Goal: Information Seeking & Learning: Get advice/opinions

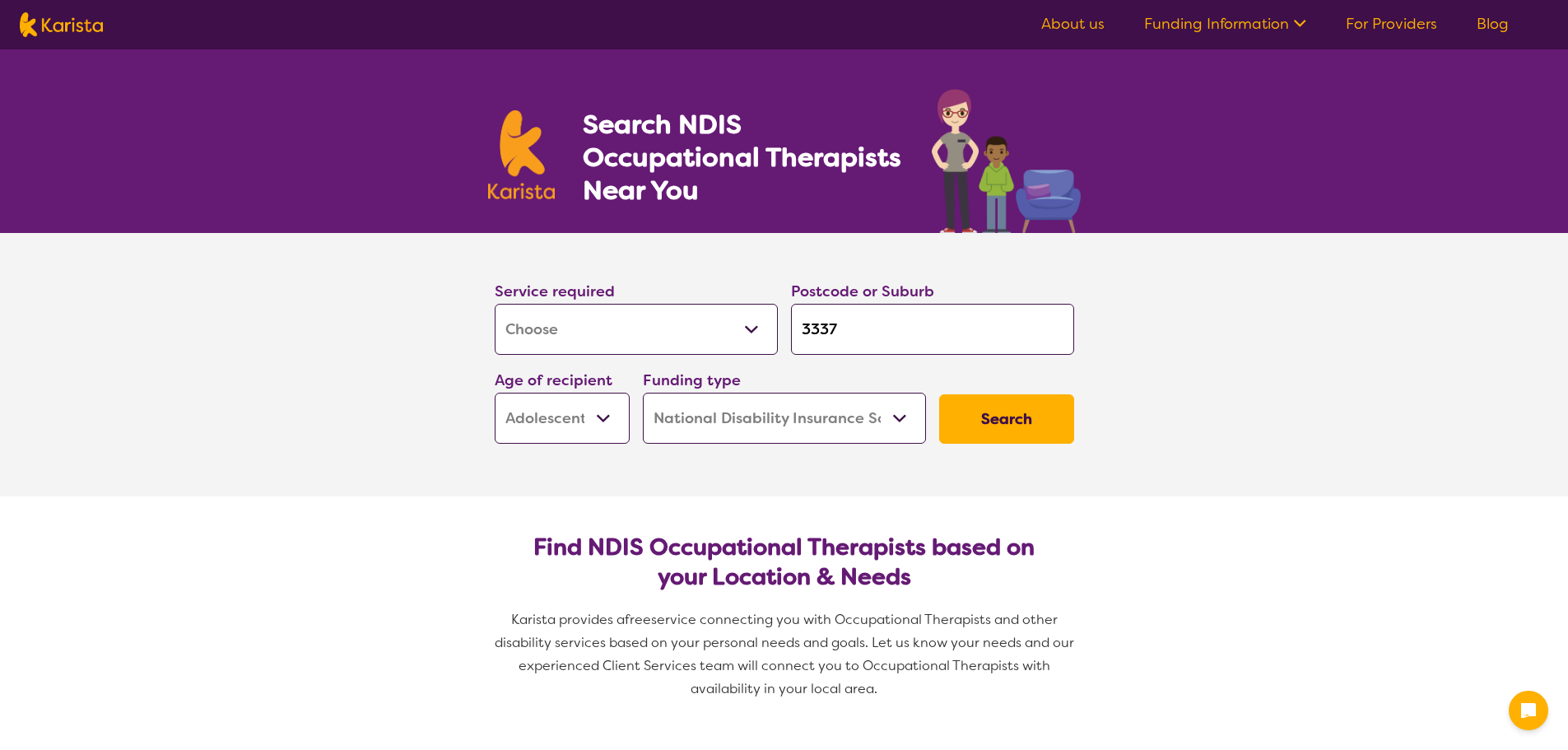
select select "[MEDICAL_DATA]"
select select "AS"
select select "NDIS"
select select "[MEDICAL_DATA]"
select select "AS"
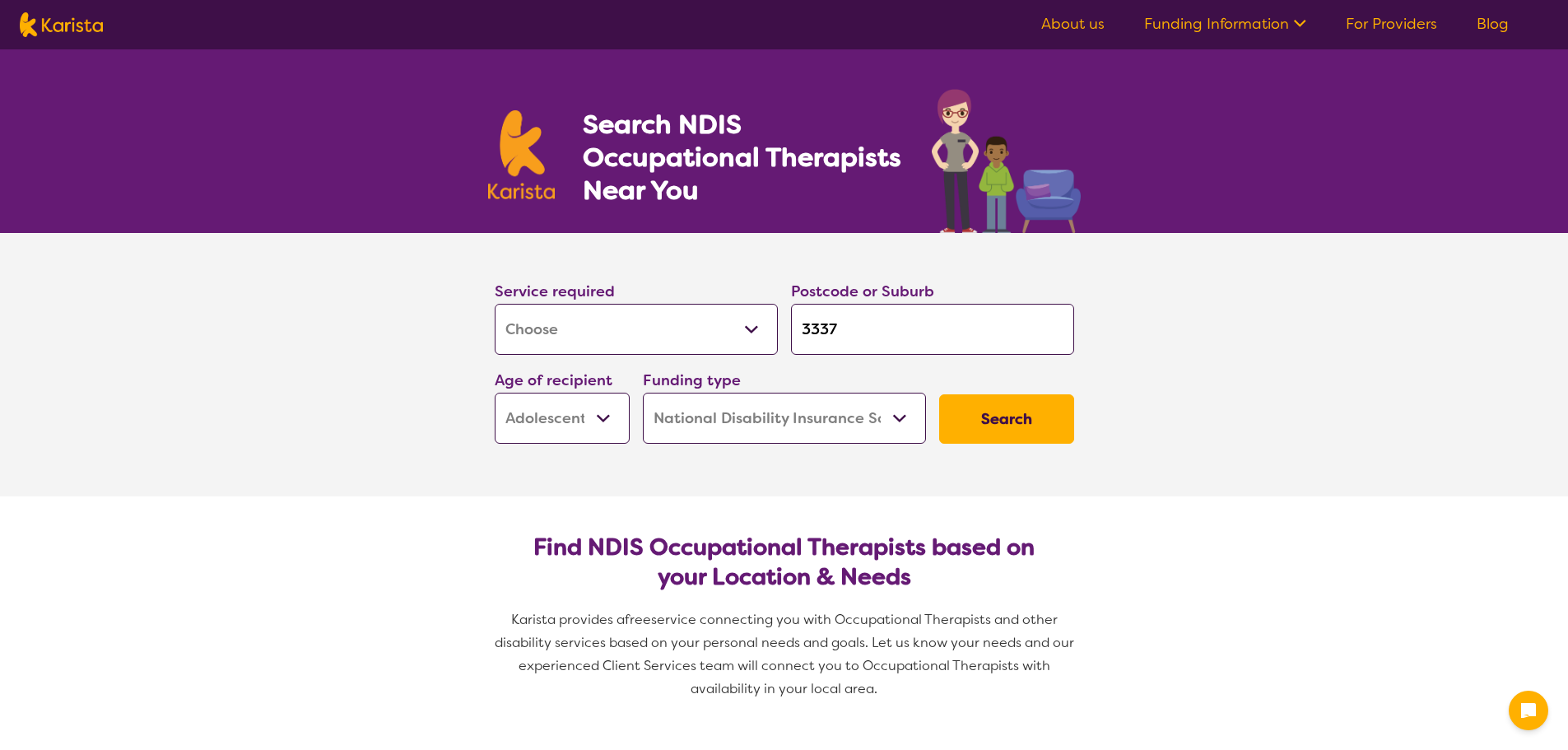
select select "NDIS"
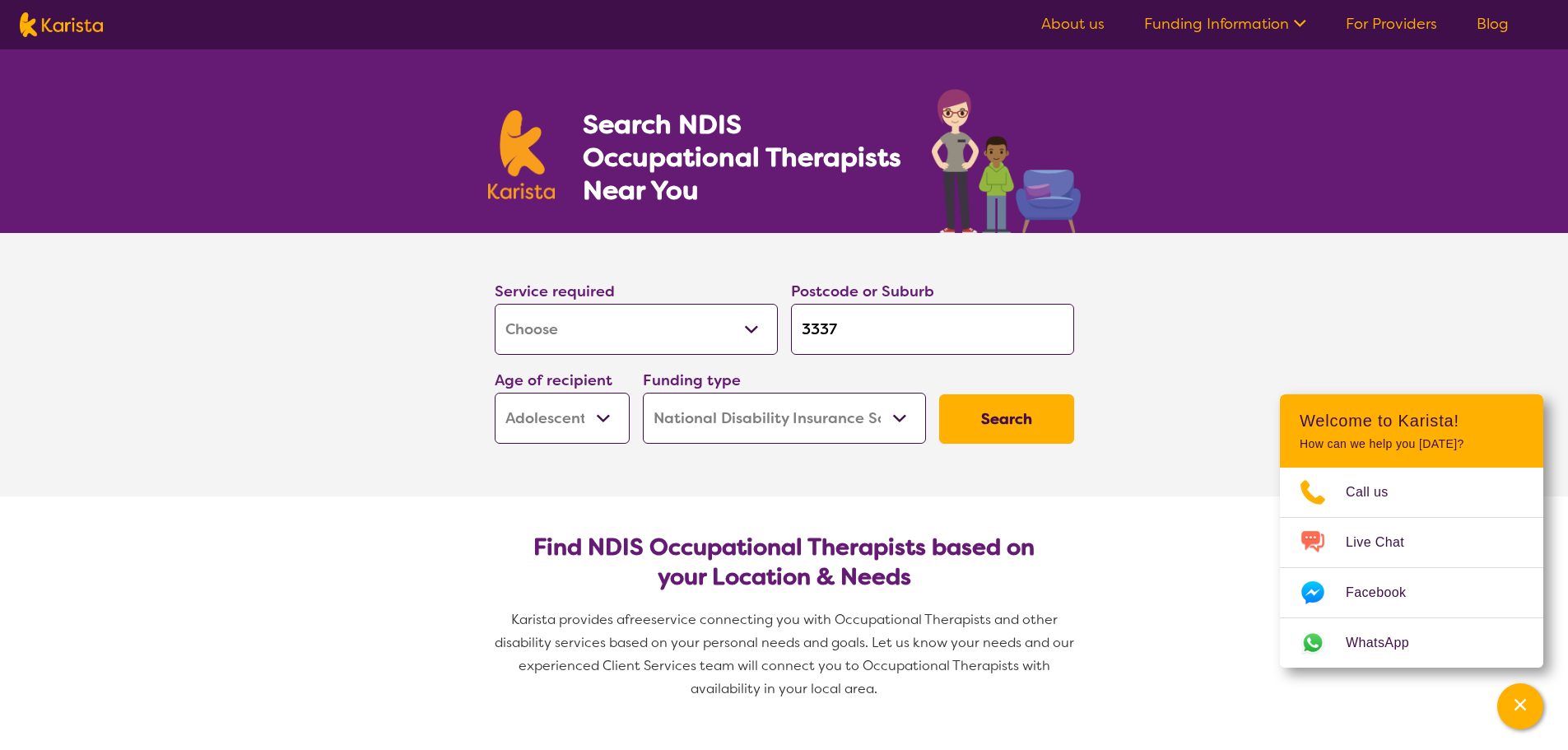
click at [848, 337] on input "3337" at bounding box center [932, 330] width 283 height 51
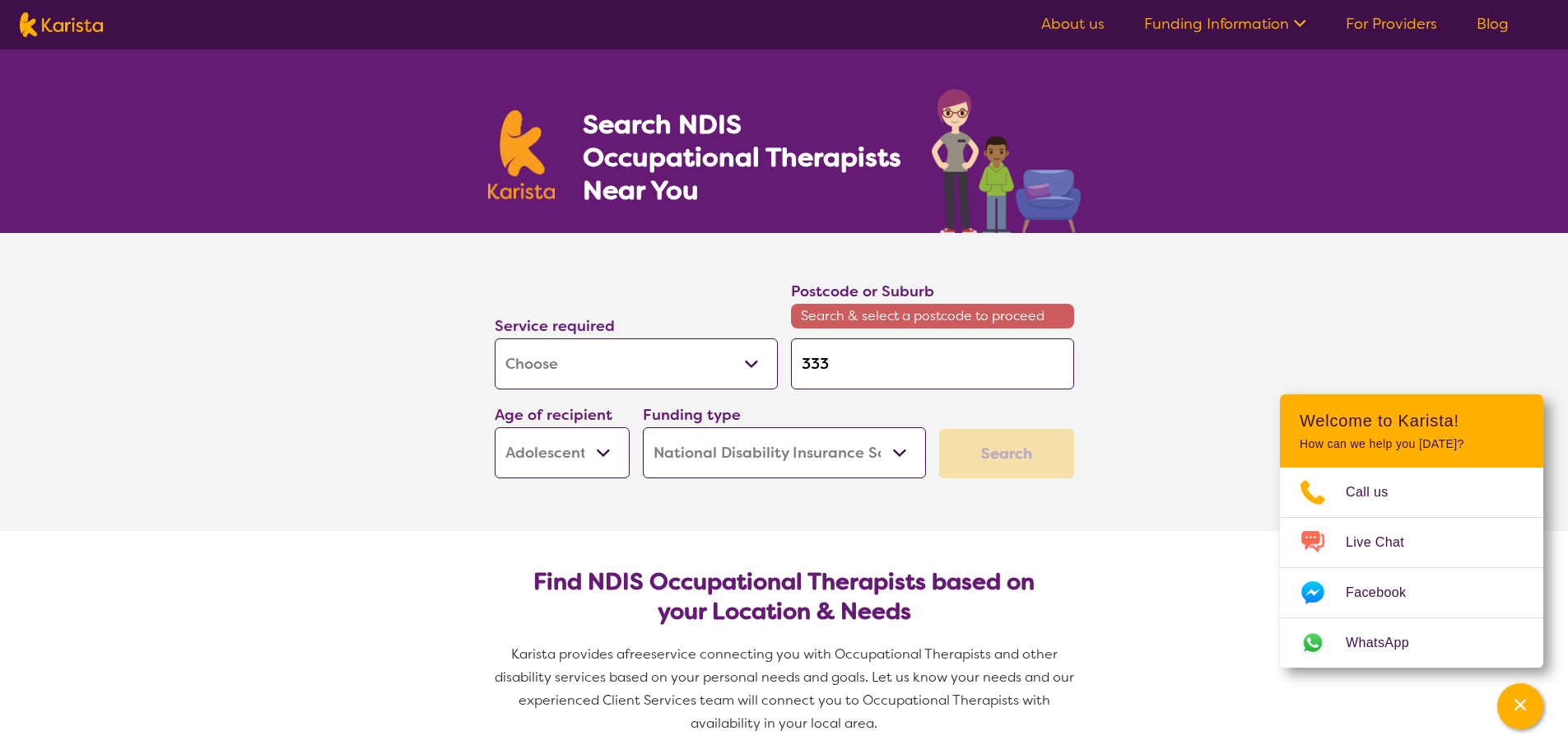
type input "333"
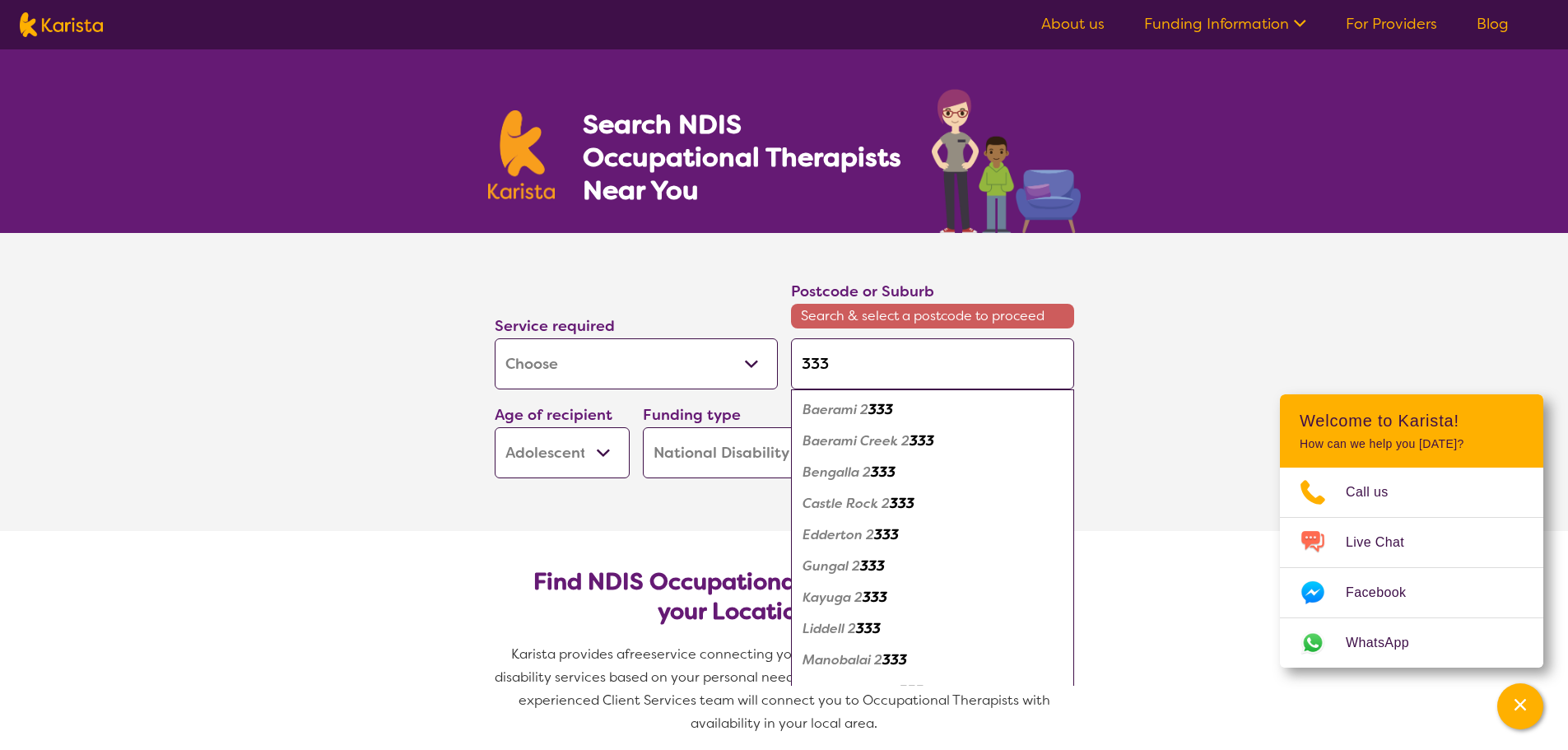
type input "3338"
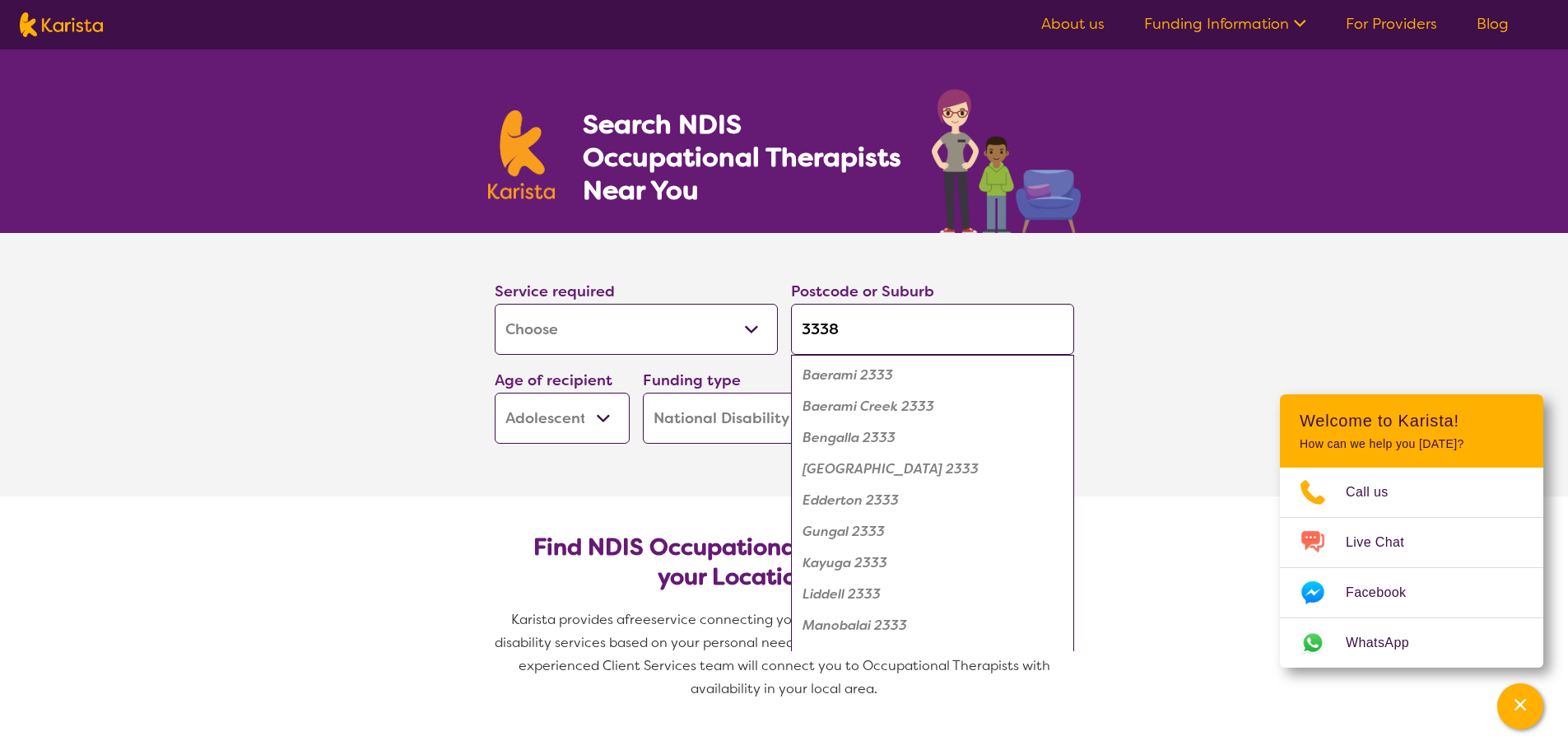
click button "Search" at bounding box center [1007, 419] width 135 height 50
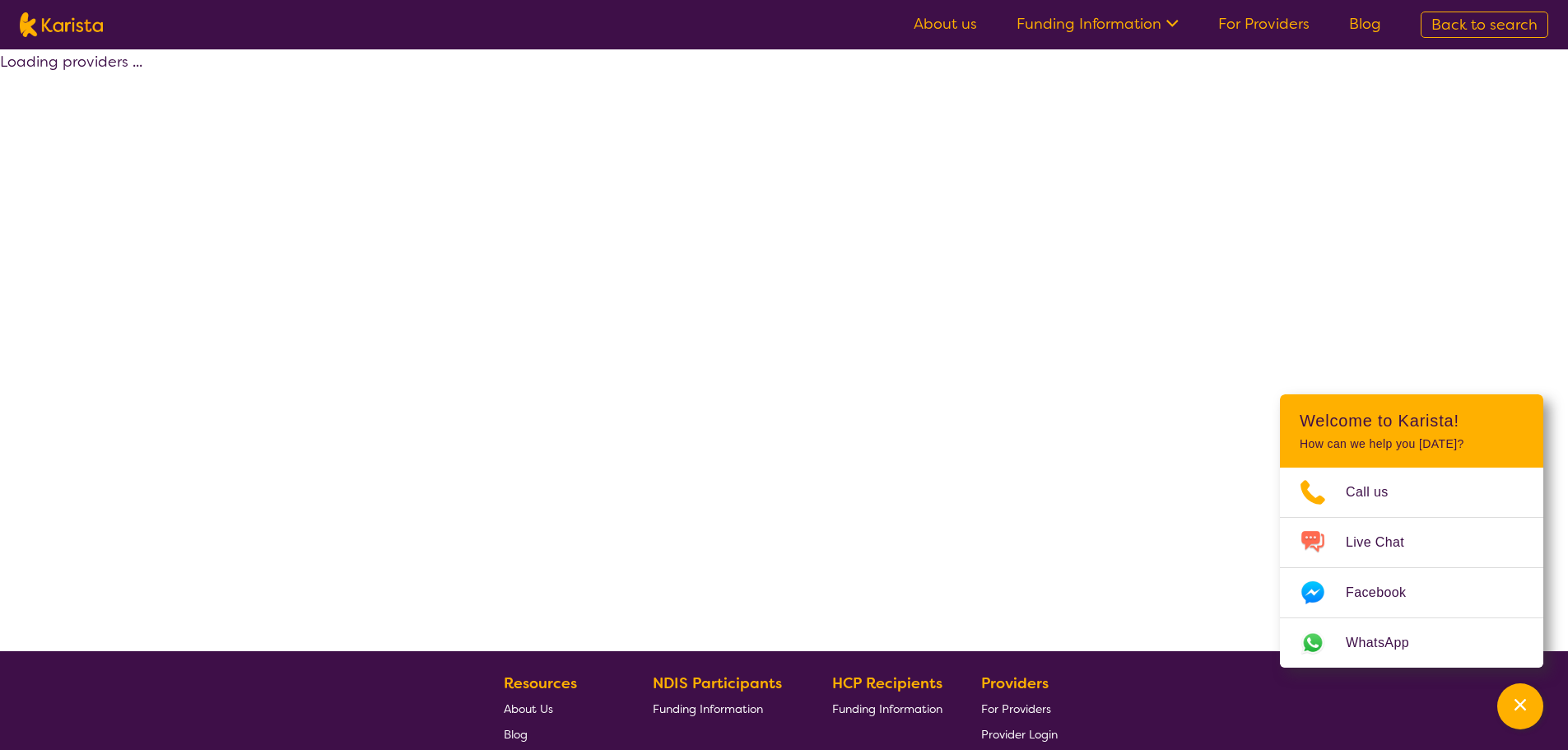
select select "by_score"
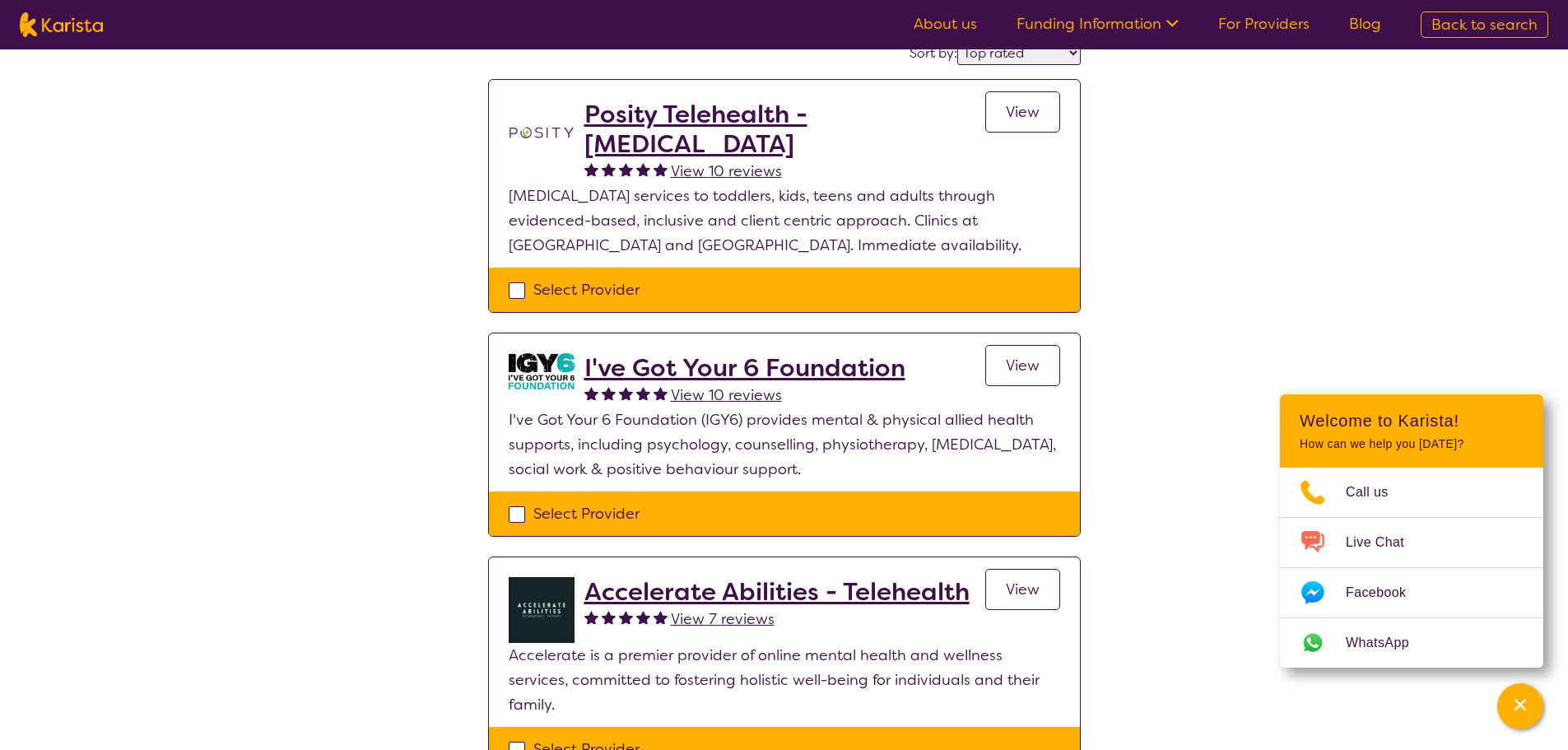
scroll to position [165, 0]
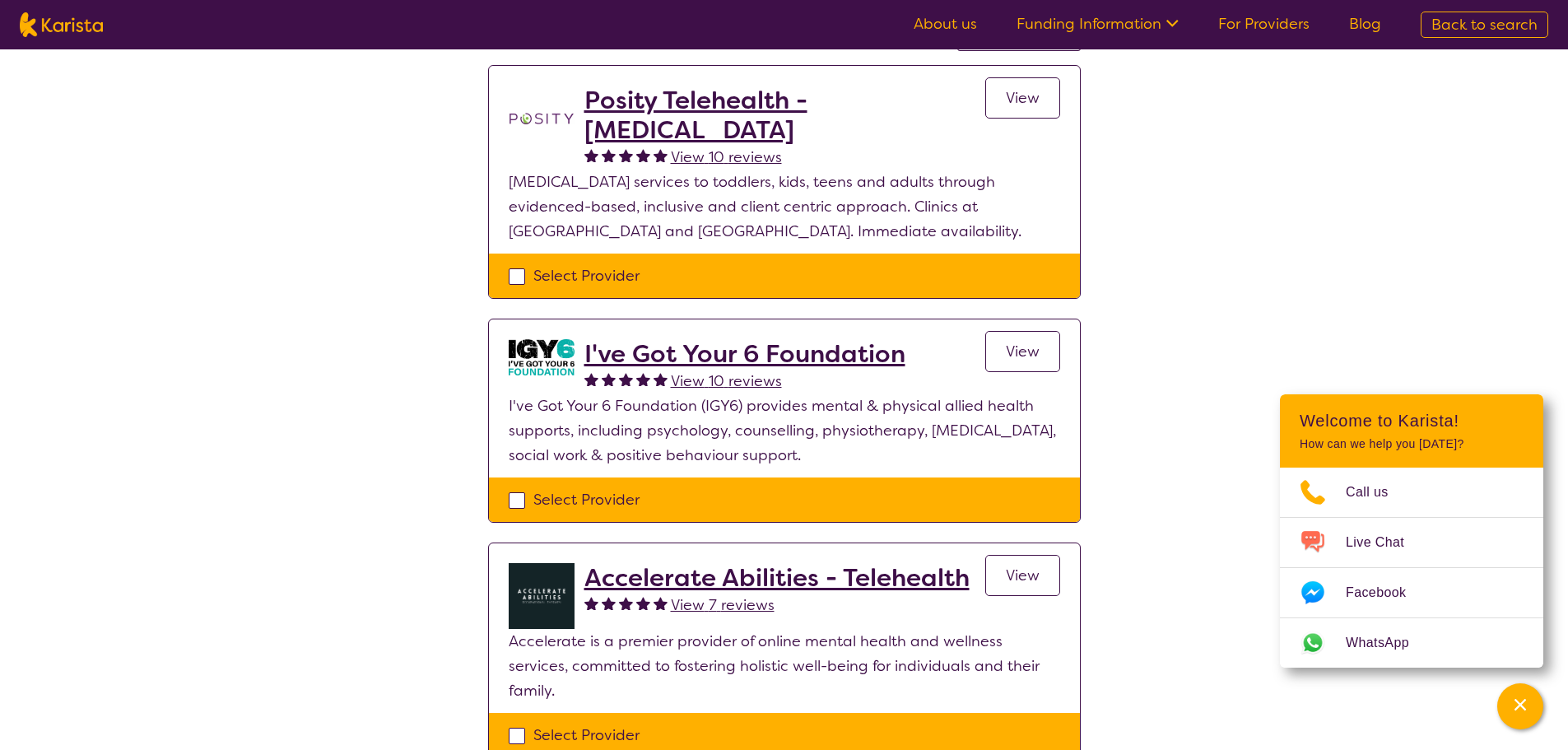
click at [1040, 345] on link "View" at bounding box center [1023, 351] width 74 height 41
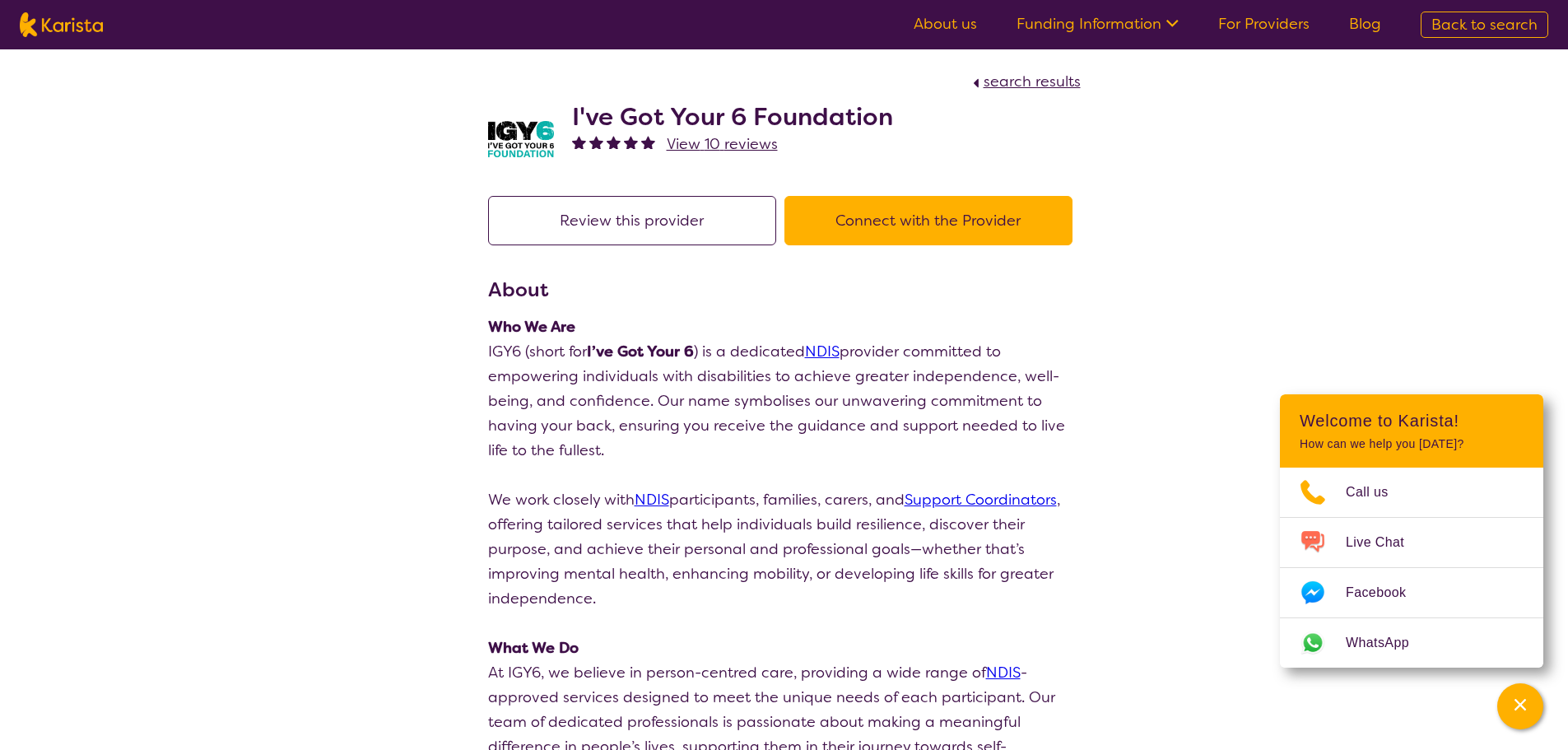
click at [929, 218] on button "Connect with the Provider" at bounding box center [929, 221] width 288 height 50
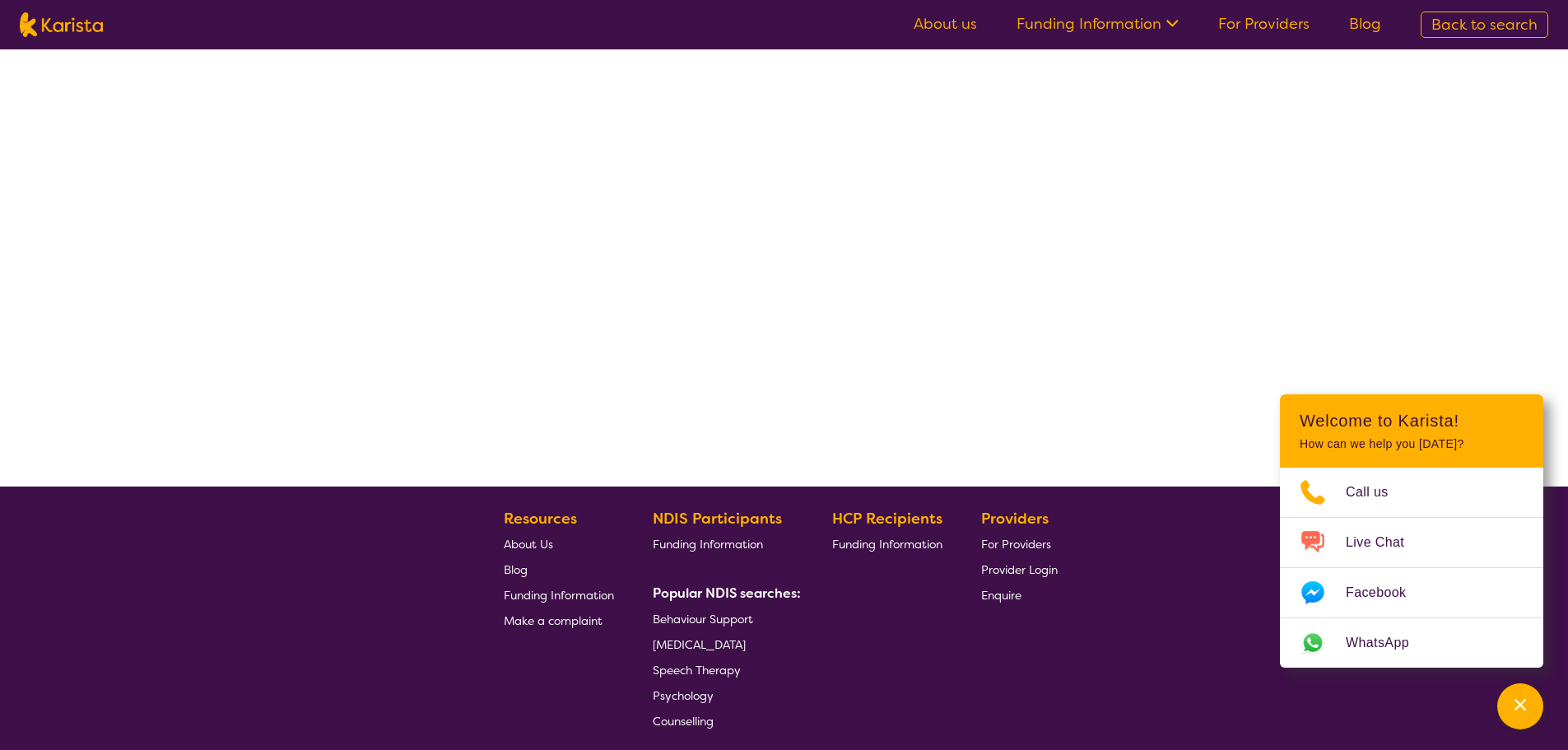
select select "by_score"
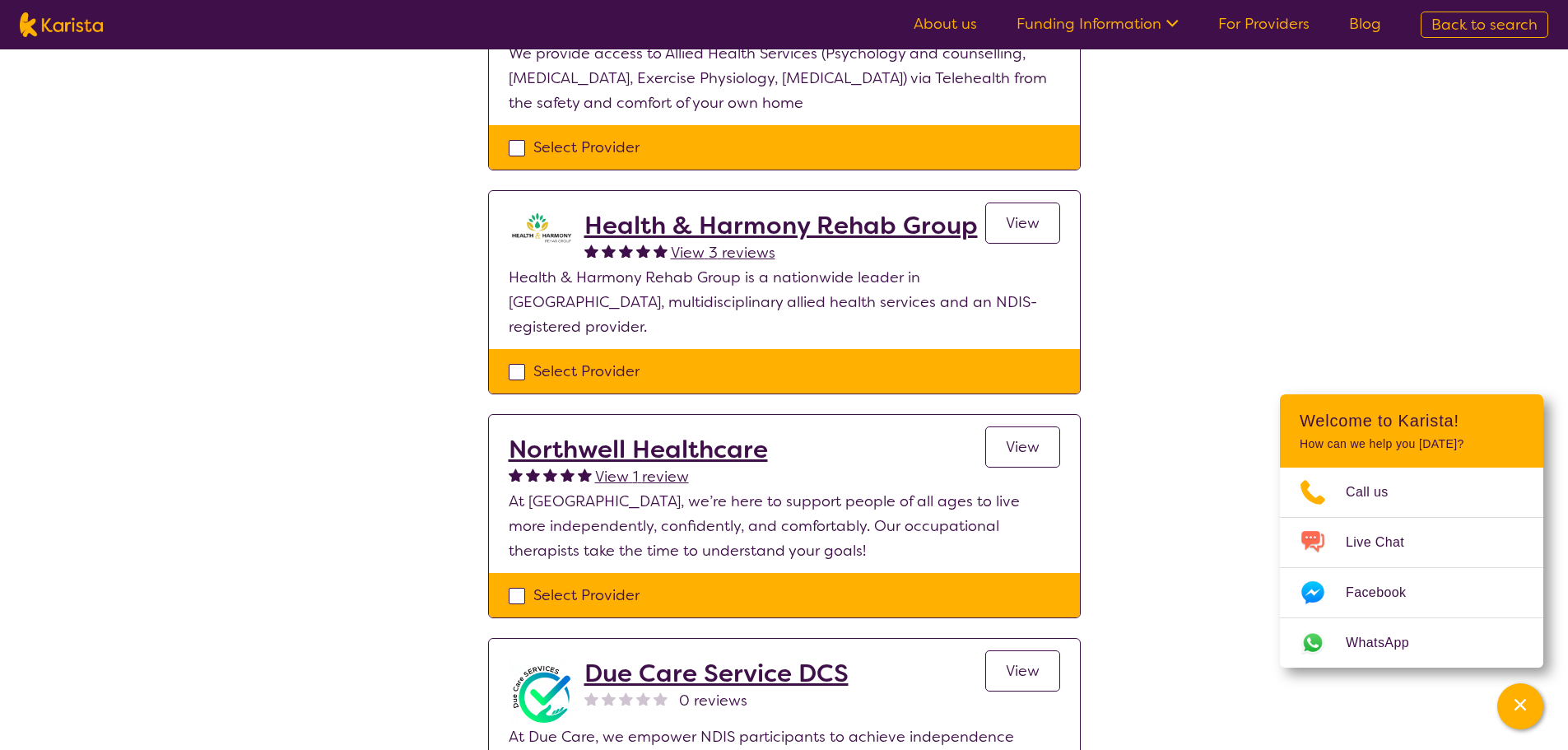
scroll to position [1234, 0]
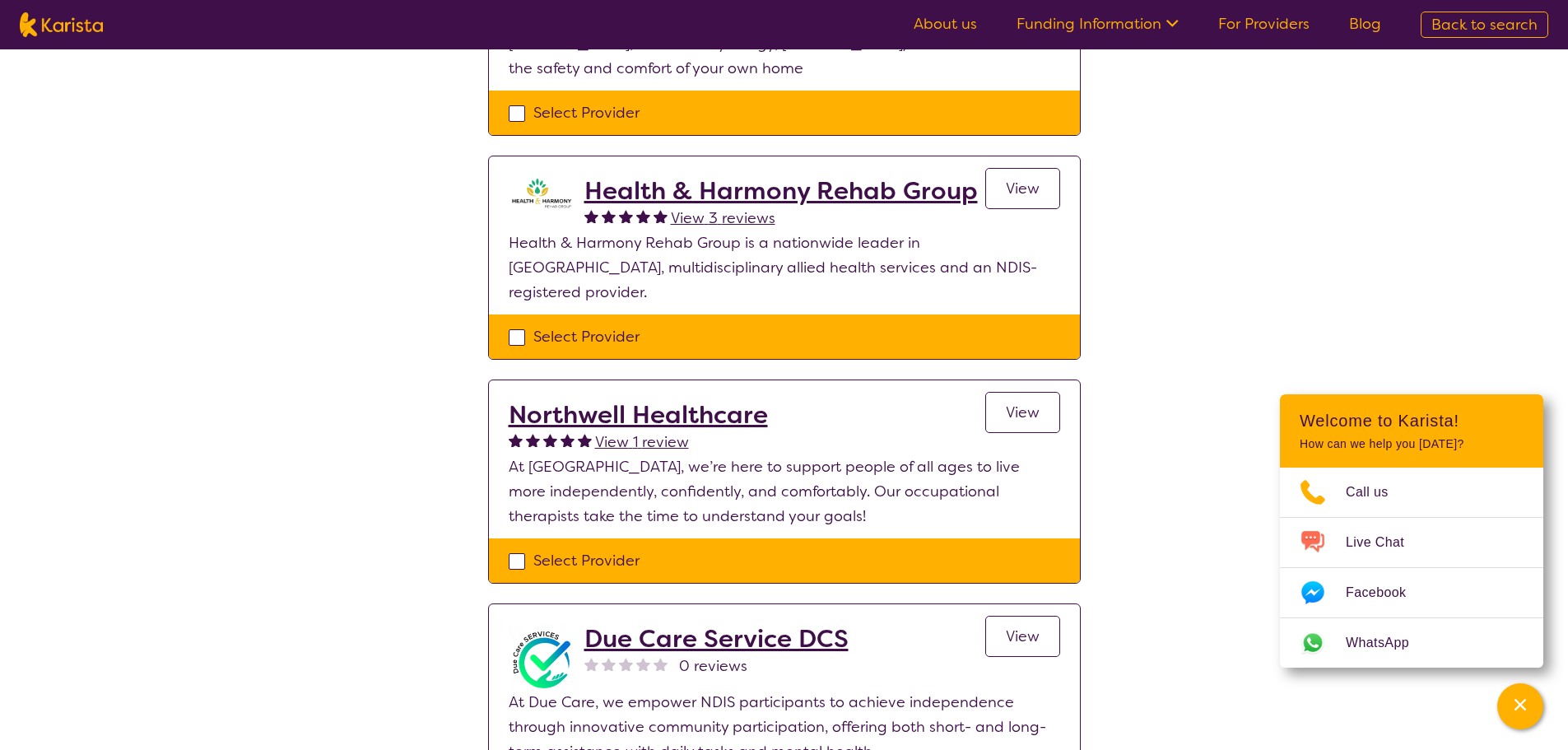
click at [729, 400] on h2 "Northwell Healthcare" at bounding box center [639, 414] width 259 height 29
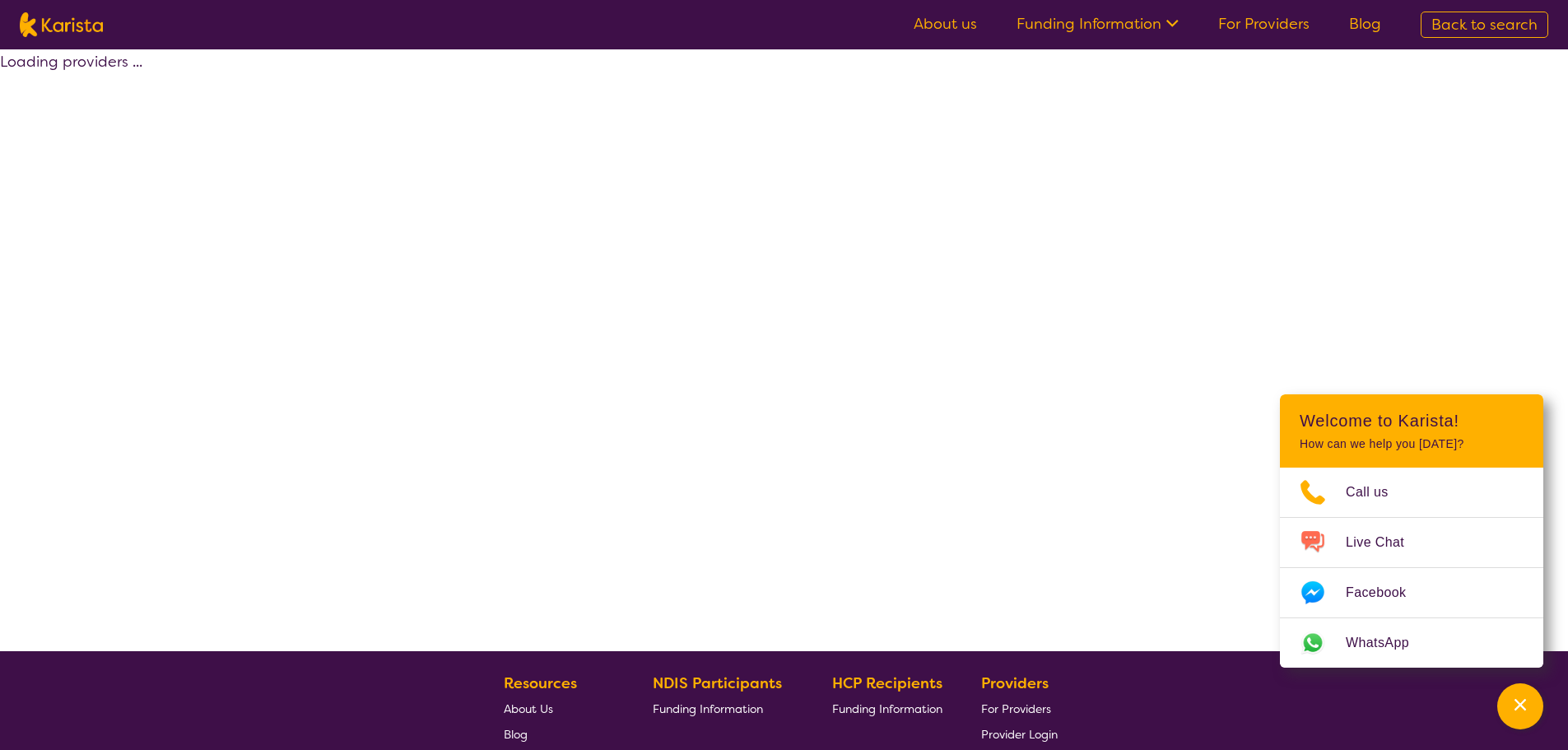
scroll to position [298, 0]
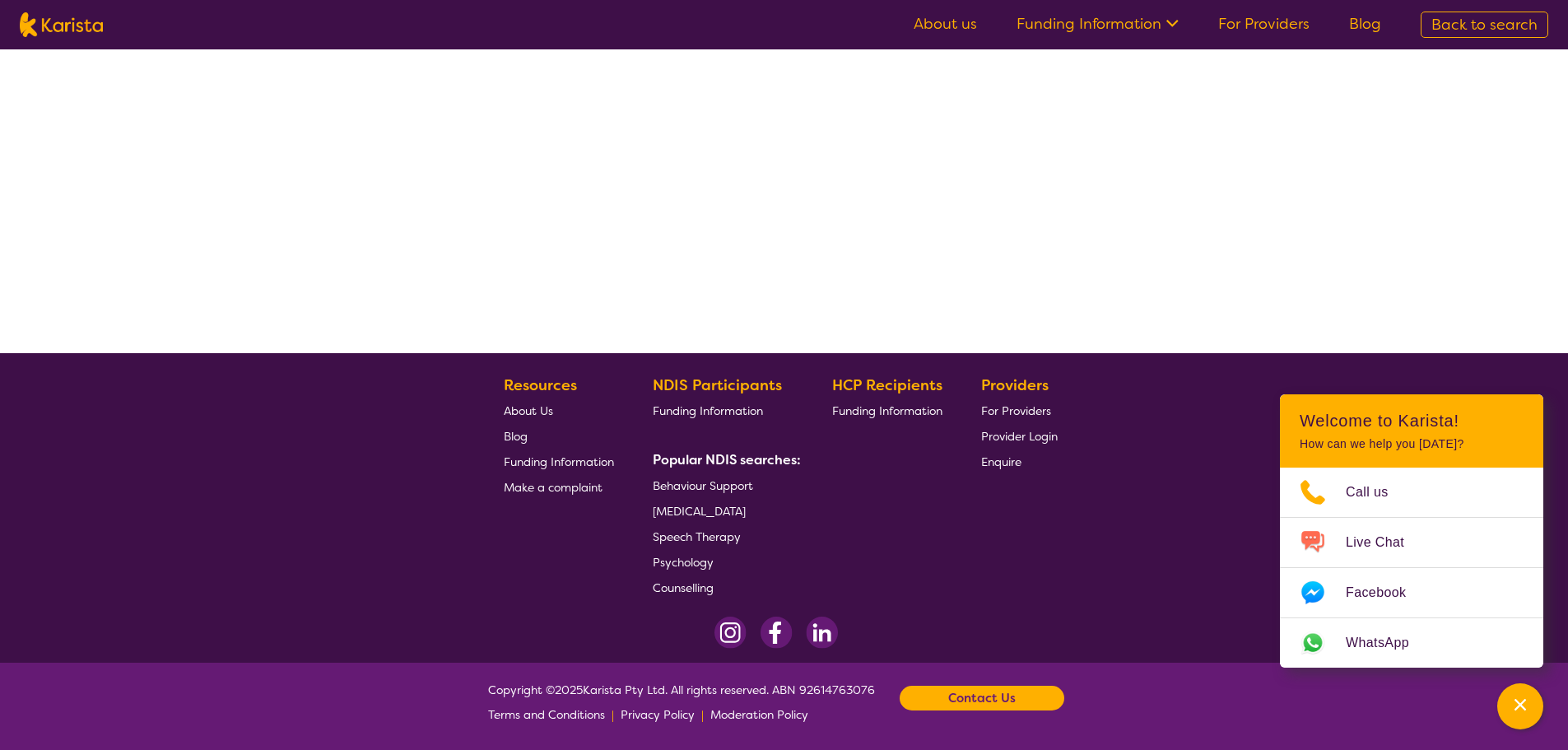
select select "by_score"
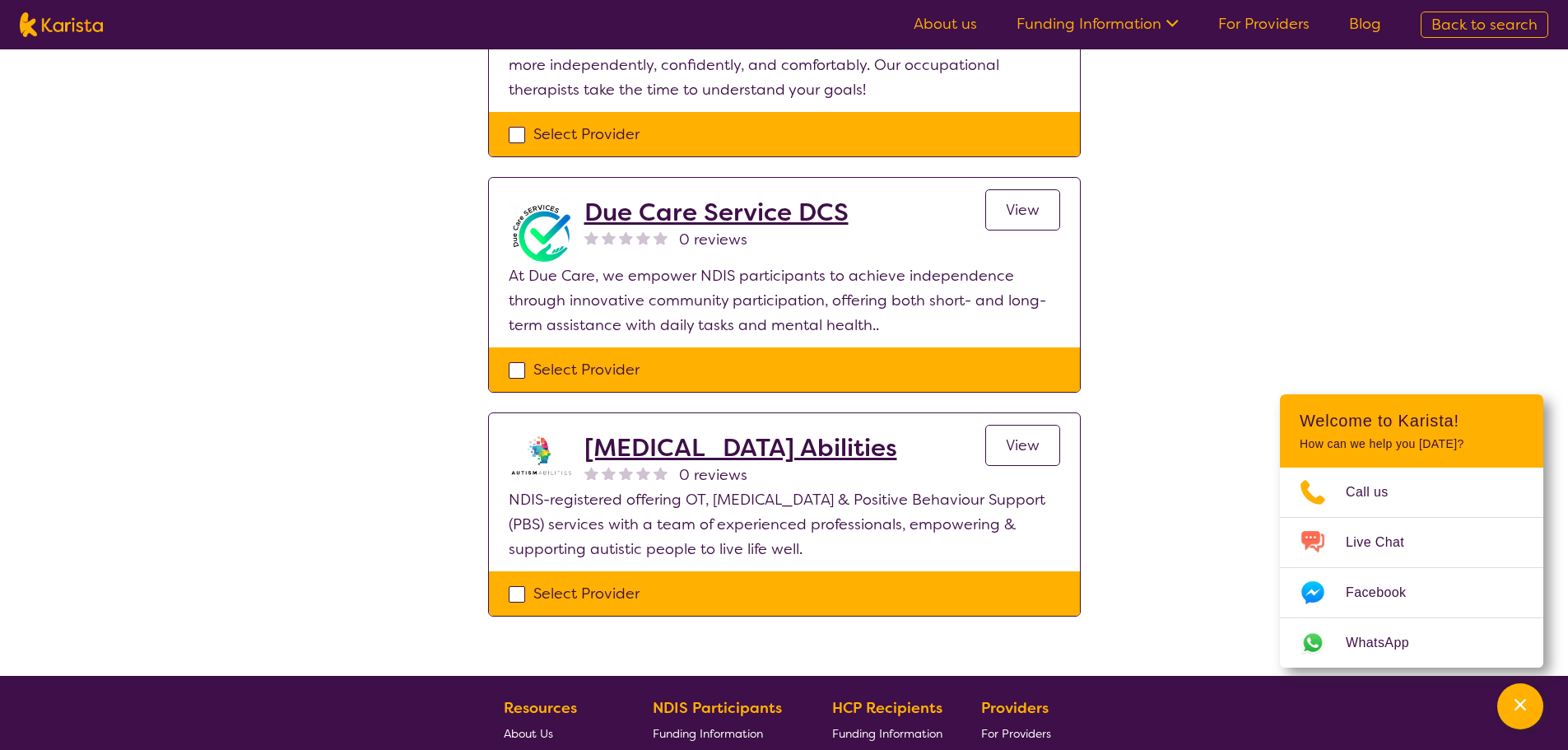
scroll to position [1697, 0]
